Goal: Task Accomplishment & Management: Use online tool/utility

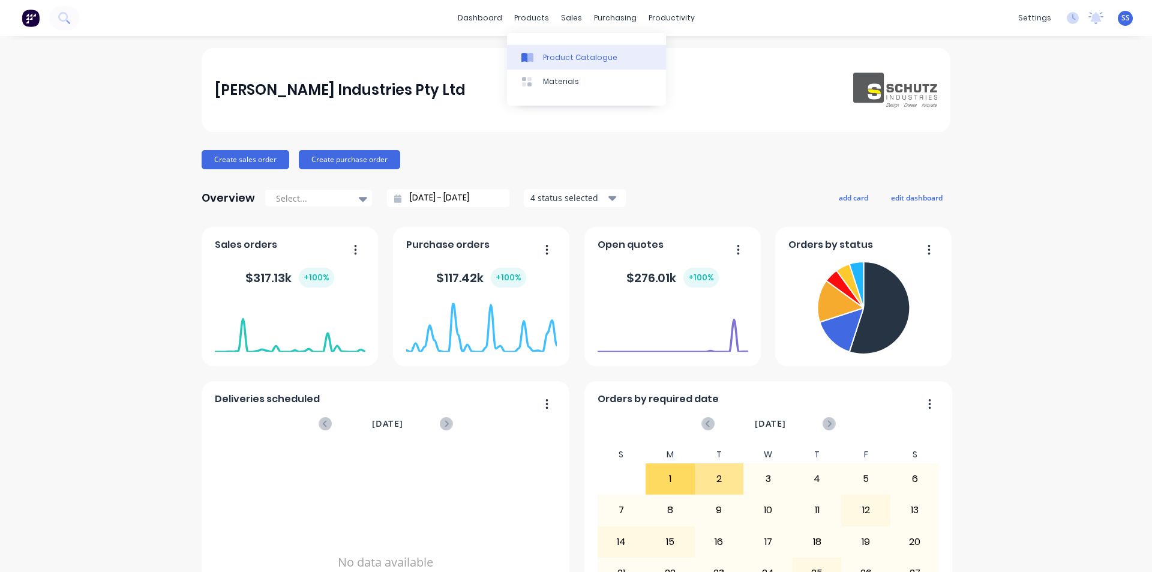
click at [558, 52] on div "Product Catalogue" at bounding box center [580, 57] width 74 height 11
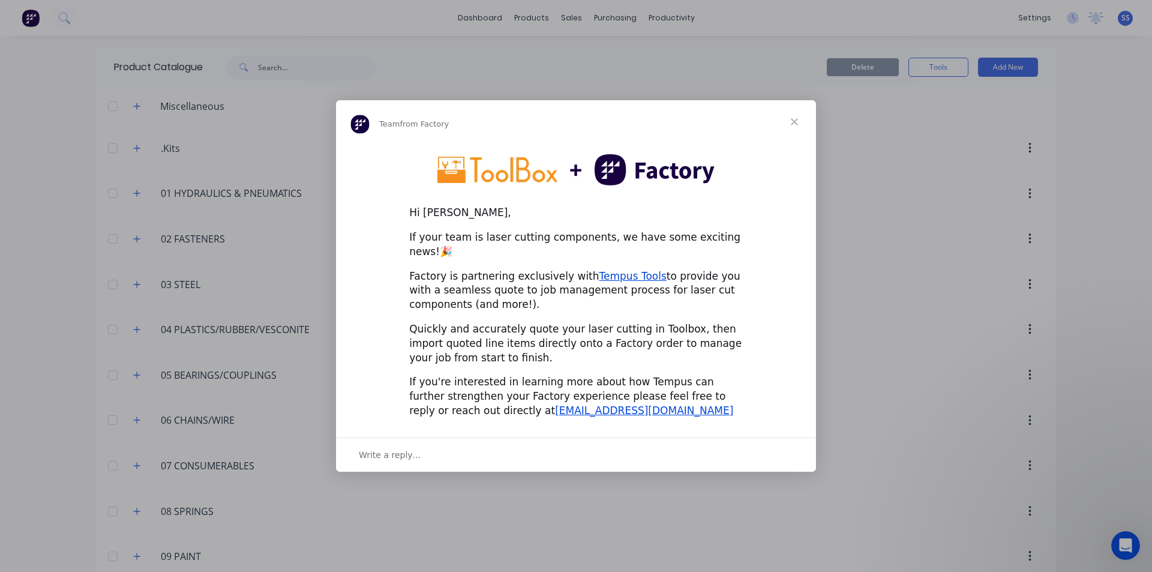
click at [793, 131] on span "Close" at bounding box center [794, 121] width 43 height 43
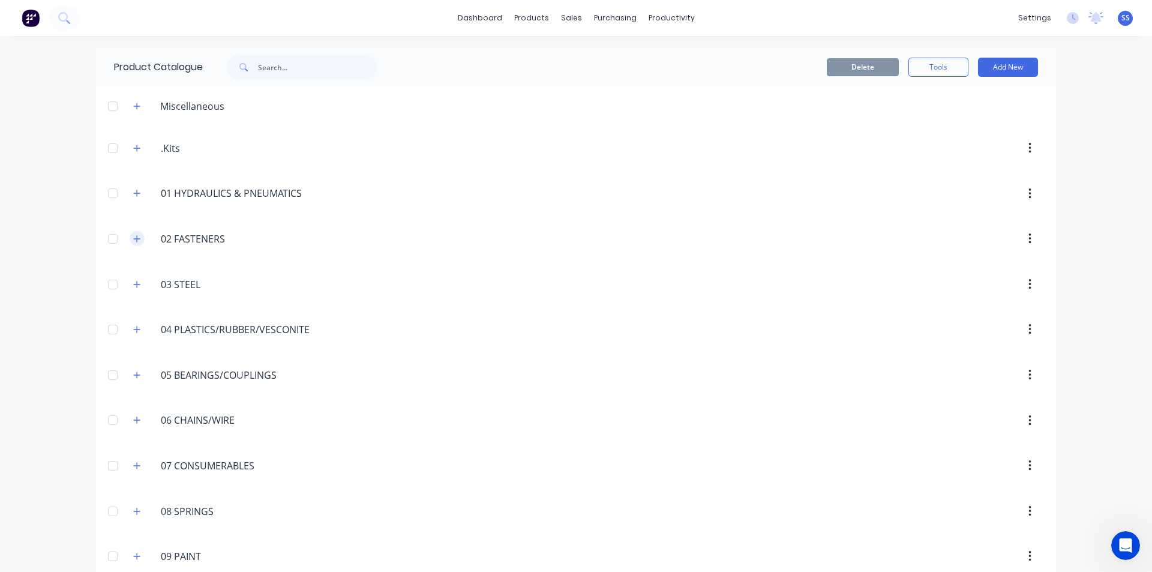
click at [133, 236] on icon "button" at bounding box center [136, 239] width 7 height 8
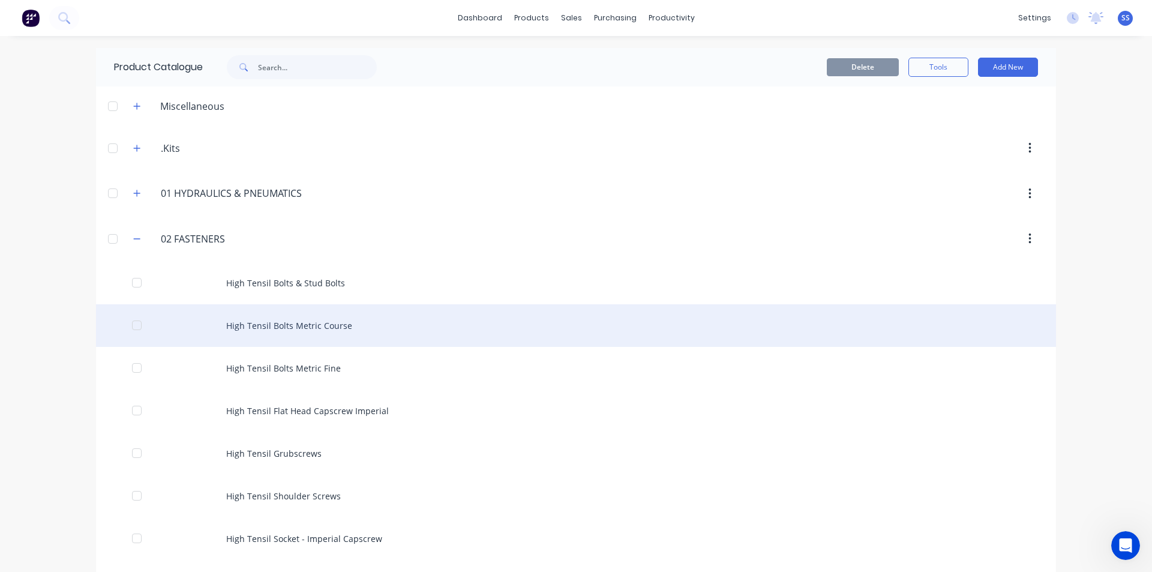
click at [260, 325] on div "High Tensil Bolts Metric Course" at bounding box center [576, 325] width 960 height 43
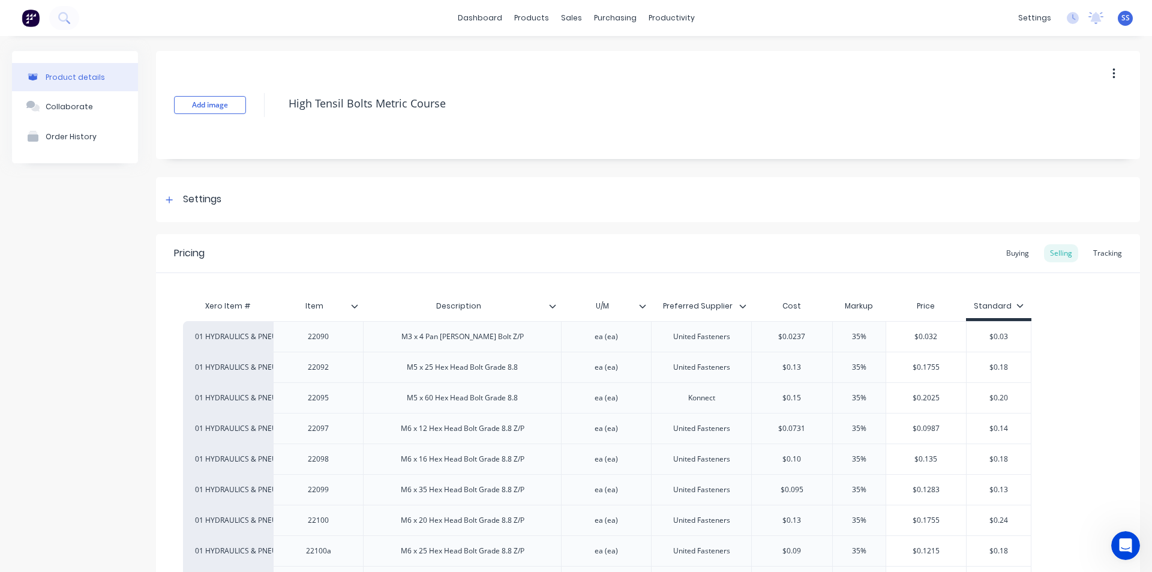
scroll to position [480, 0]
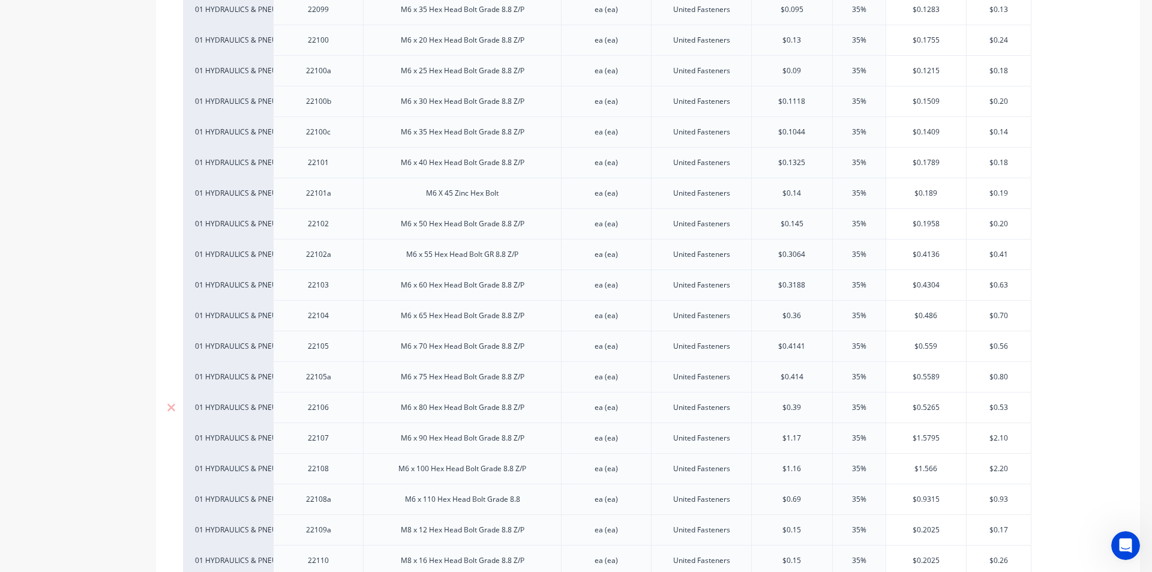
type textarea "x"
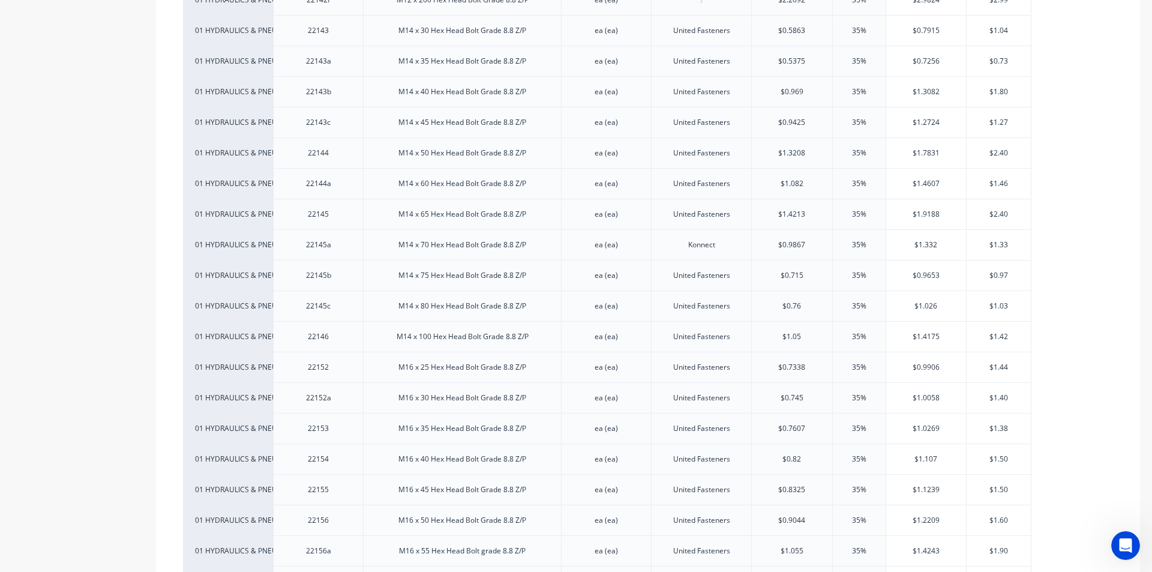
scroll to position [3420, 0]
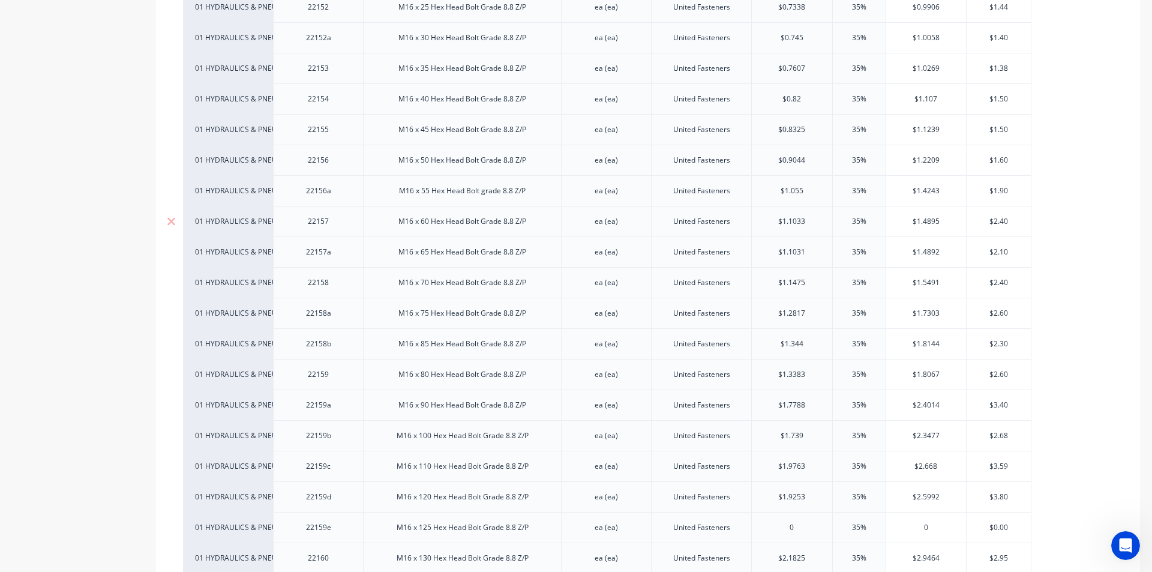
type input "$1.1033"
click at [792, 221] on input "$1.1033" at bounding box center [792, 221] width 80 height 11
click at [808, 220] on input "$1.1033" at bounding box center [792, 221] width 80 height 11
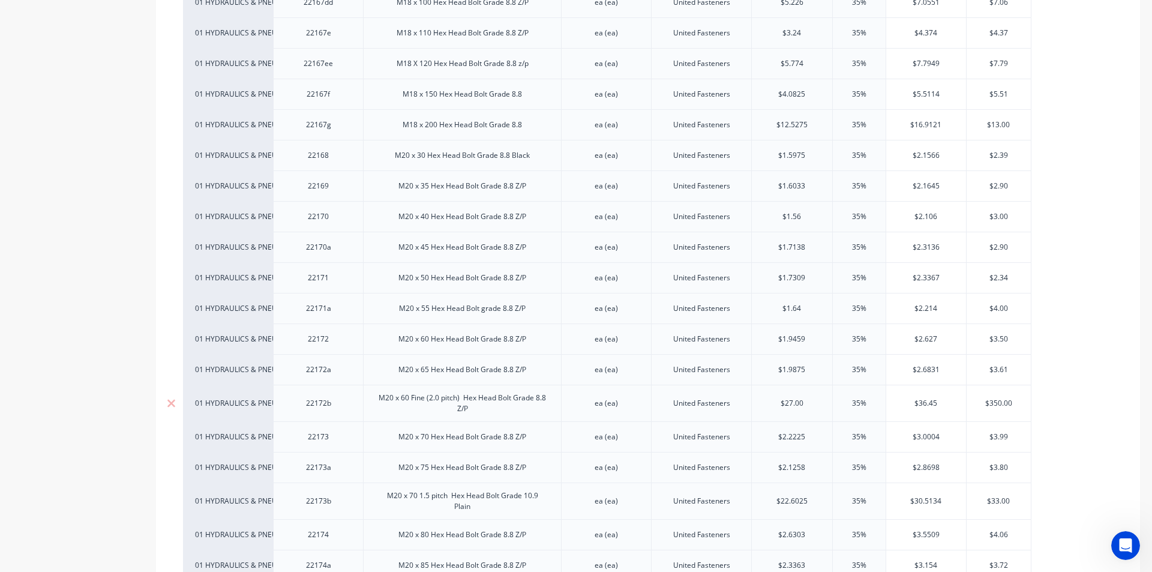
scroll to position [4680, 0]
click at [342, 375] on div "22172a" at bounding box center [319, 369] width 60 height 16
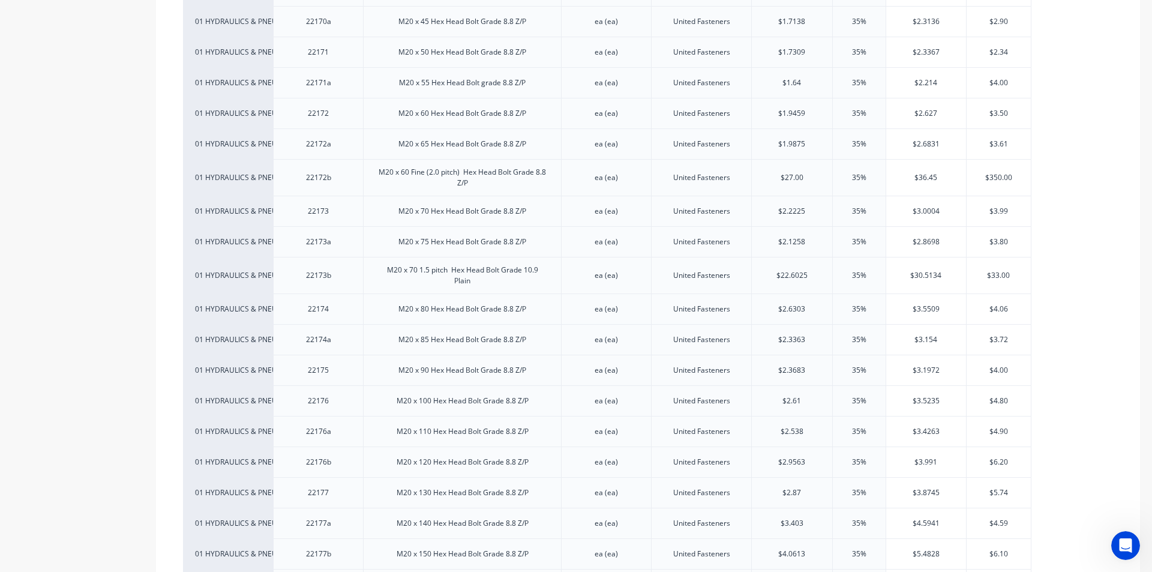
scroll to position [4920, 0]
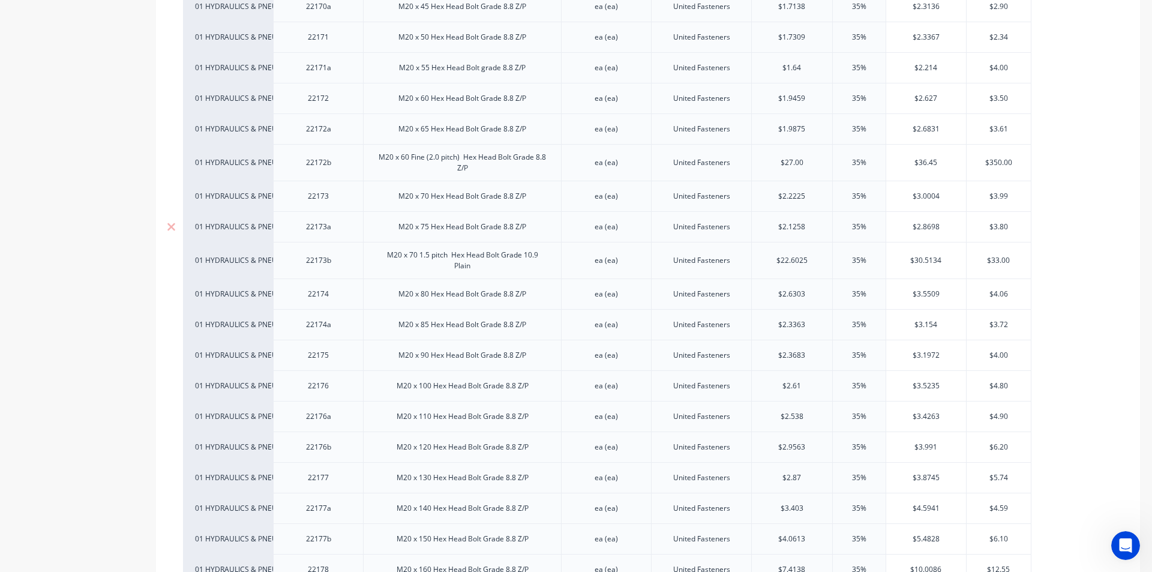
click at [356, 225] on div "22173a" at bounding box center [318, 226] width 90 height 31
click at [351, 202] on div "22173" at bounding box center [318, 196] width 90 height 31
click at [413, 196] on div "M20 x 70 Hex Head Bolt Grade 8.8 Z/P" at bounding box center [462, 196] width 147 height 16
type textarea "x"
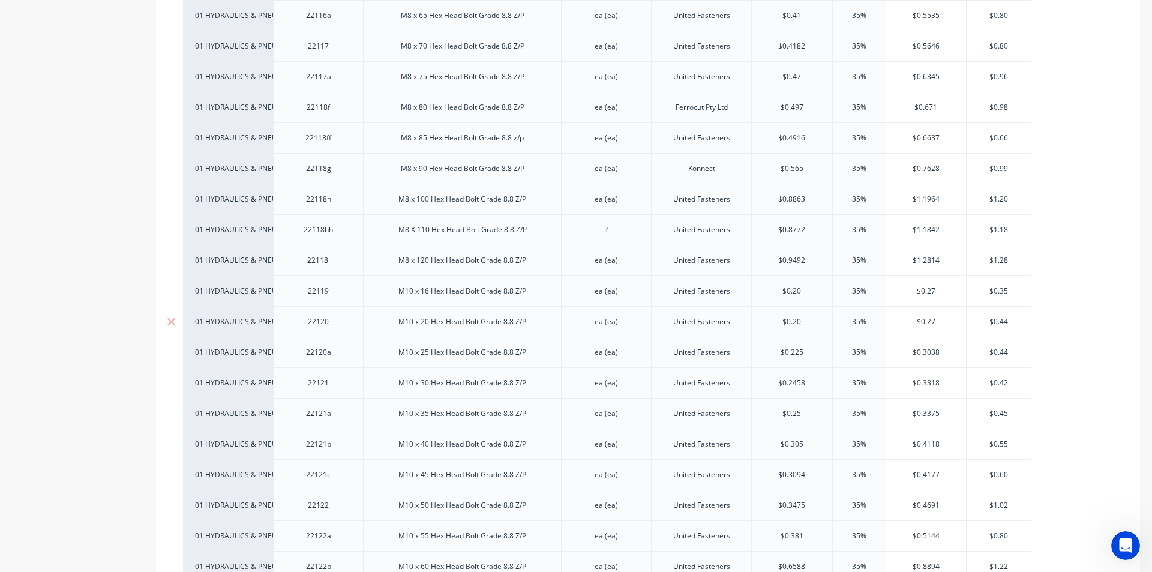
scroll to position [1320, 0]
